Goal: Navigation & Orientation: Find specific page/section

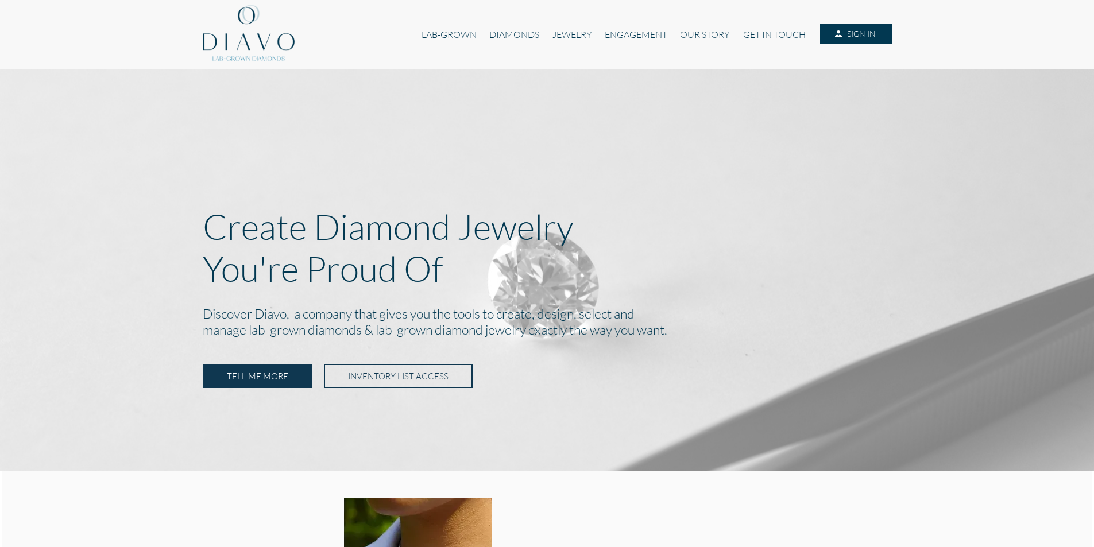
click at [867, 30] on link "SIGN IN" at bounding box center [855, 34] width 71 height 21
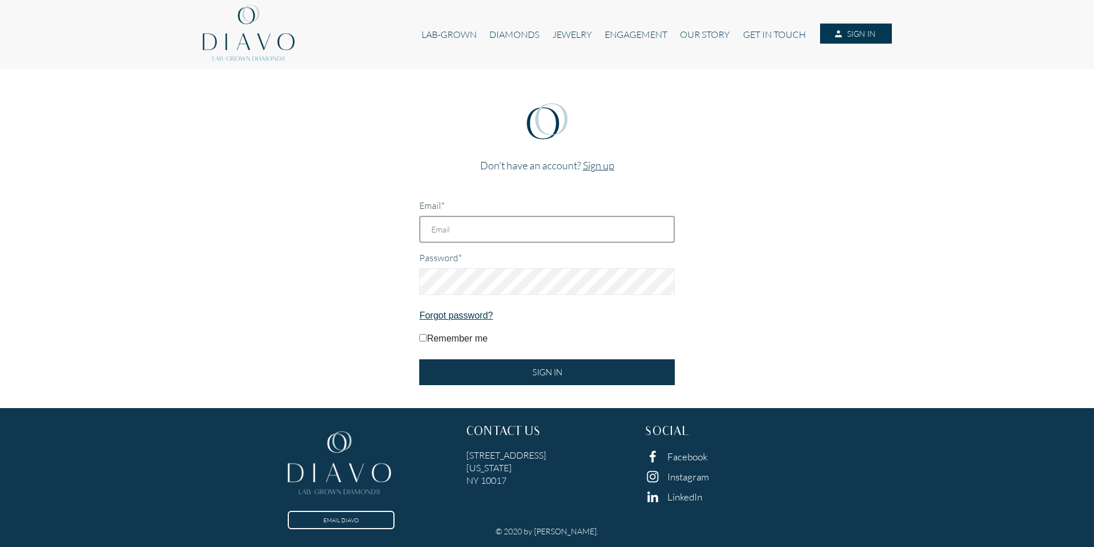
click at [480, 225] on input "Email*" at bounding box center [546, 229] width 255 height 27
click at [487, 230] on input "Email*" at bounding box center [546, 229] width 255 height 27
click at [484, 224] on input "Email*" at bounding box center [546, 229] width 255 height 27
click at [447, 31] on link "LAB-GROWN" at bounding box center [449, 35] width 68 height 22
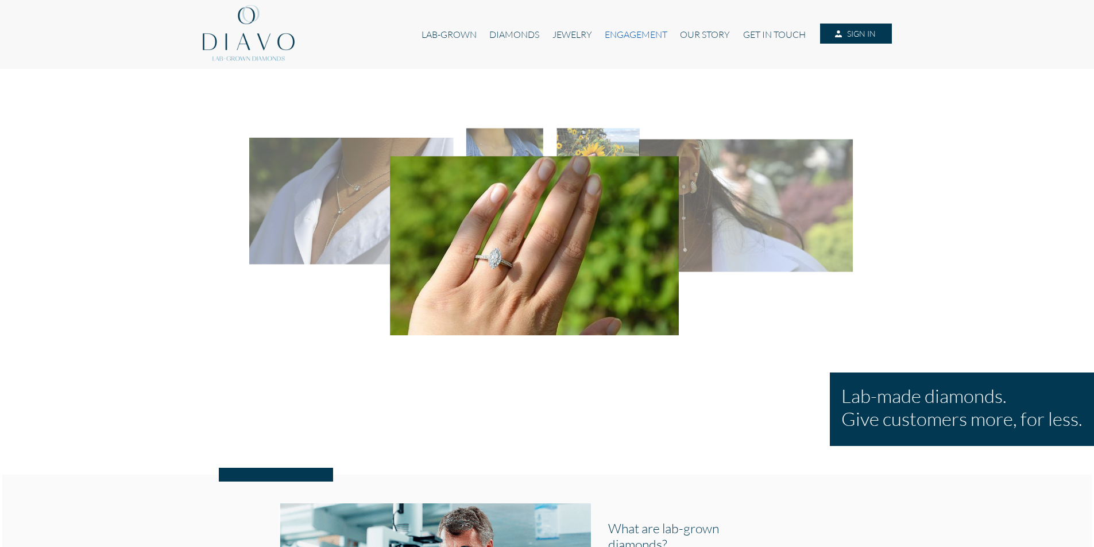
click at [632, 37] on link "ENGAGEMENT" at bounding box center [635, 35] width 75 height 22
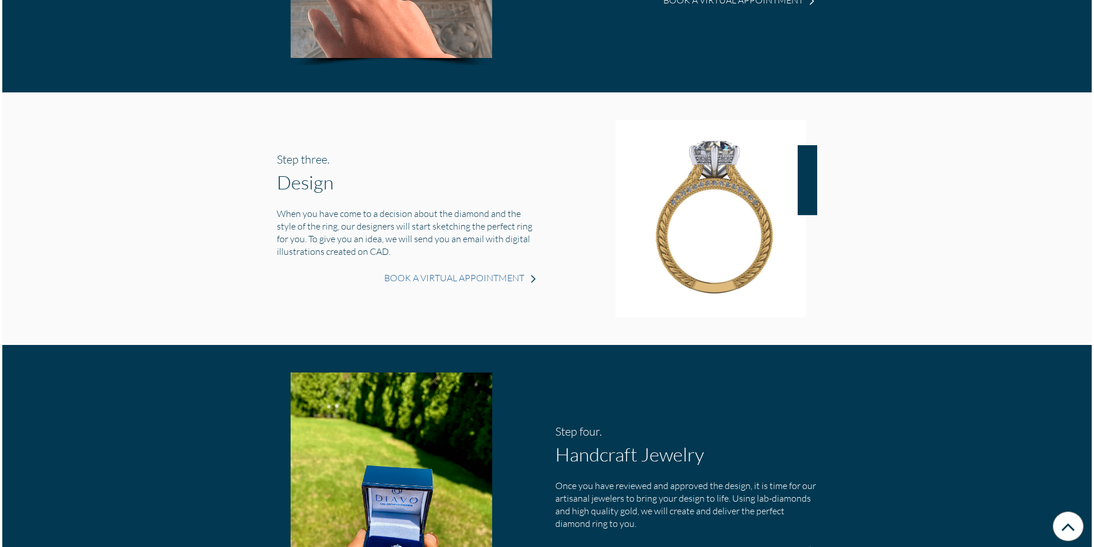
scroll to position [896, 0]
